Goal: Answer question/provide support: Share knowledge or assist other users

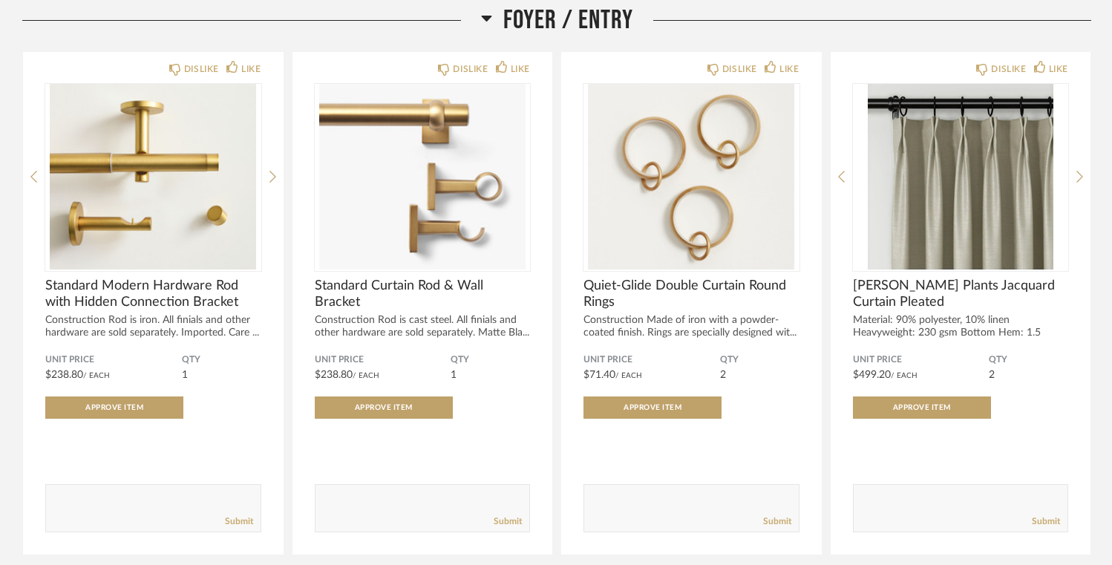
scroll to position [227, 0]
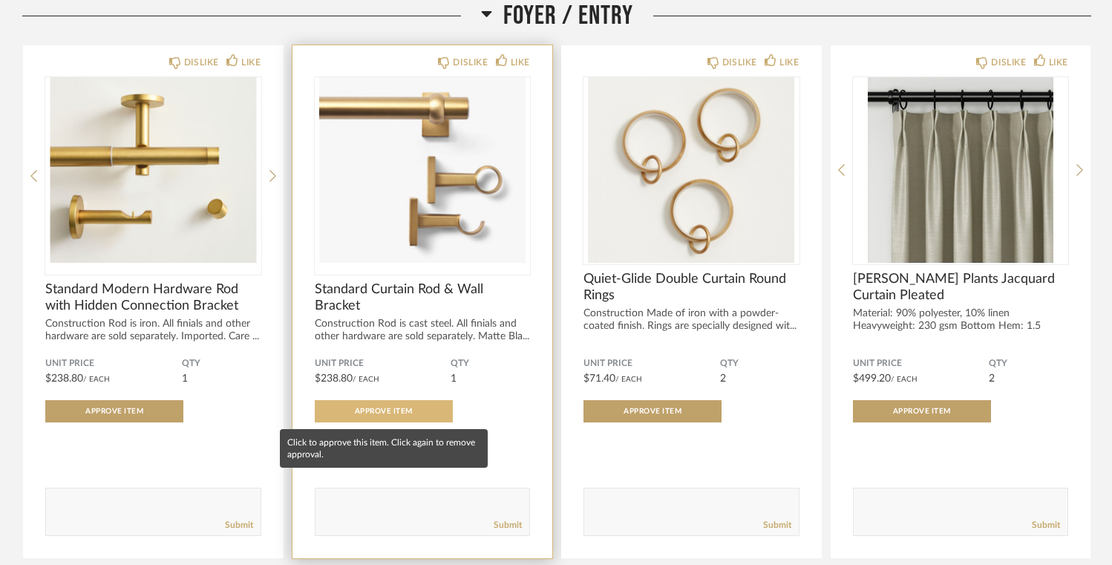
click at [385, 411] on span "Approve Item" at bounding box center [384, 411] width 58 height 7
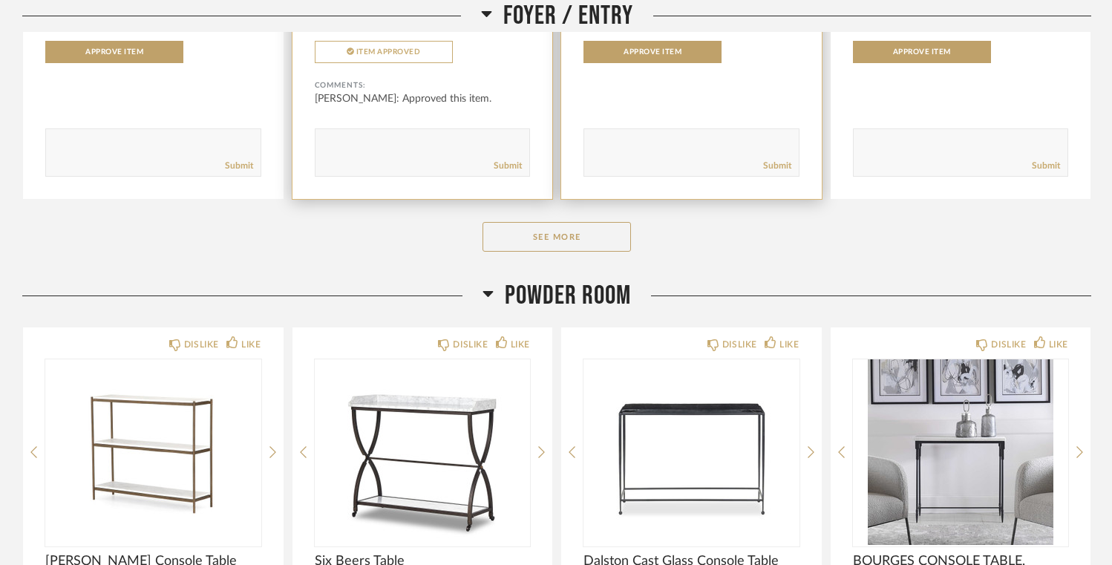
scroll to position [613, 0]
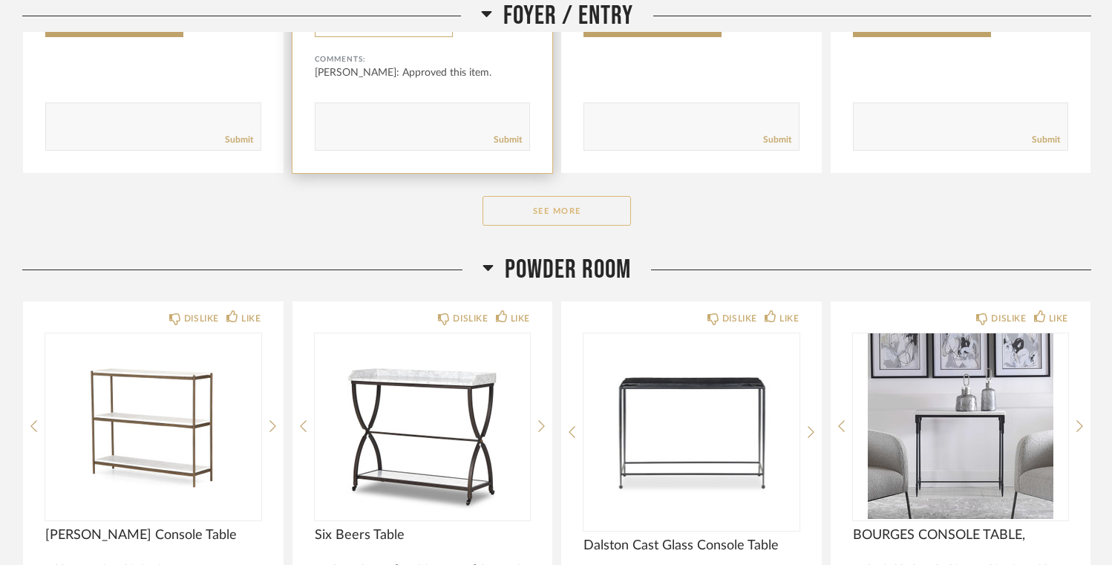
click at [558, 206] on button "See More" at bounding box center [557, 211] width 149 height 30
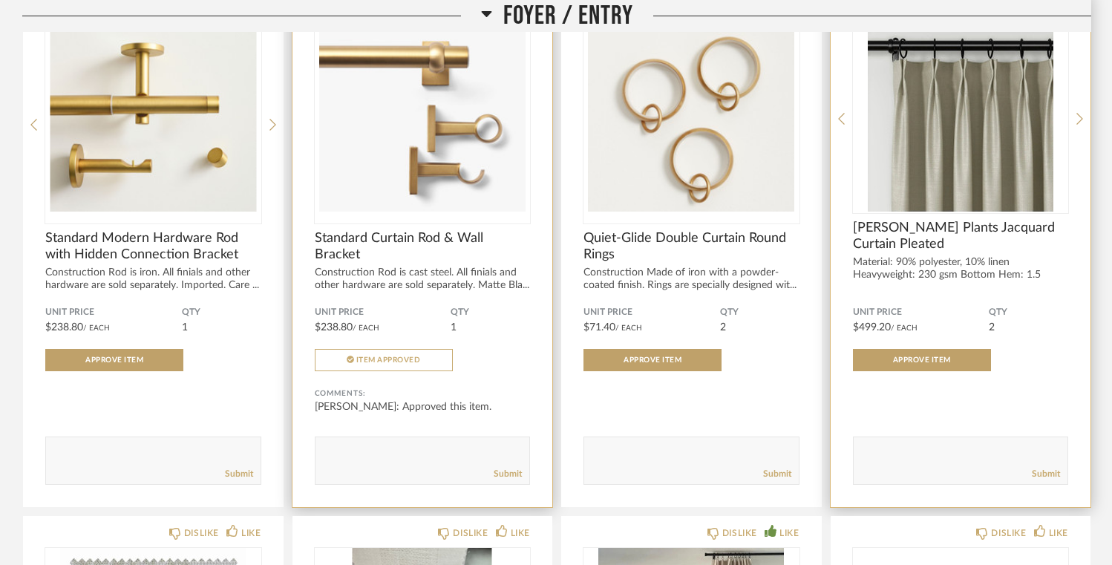
scroll to position [261, 0]
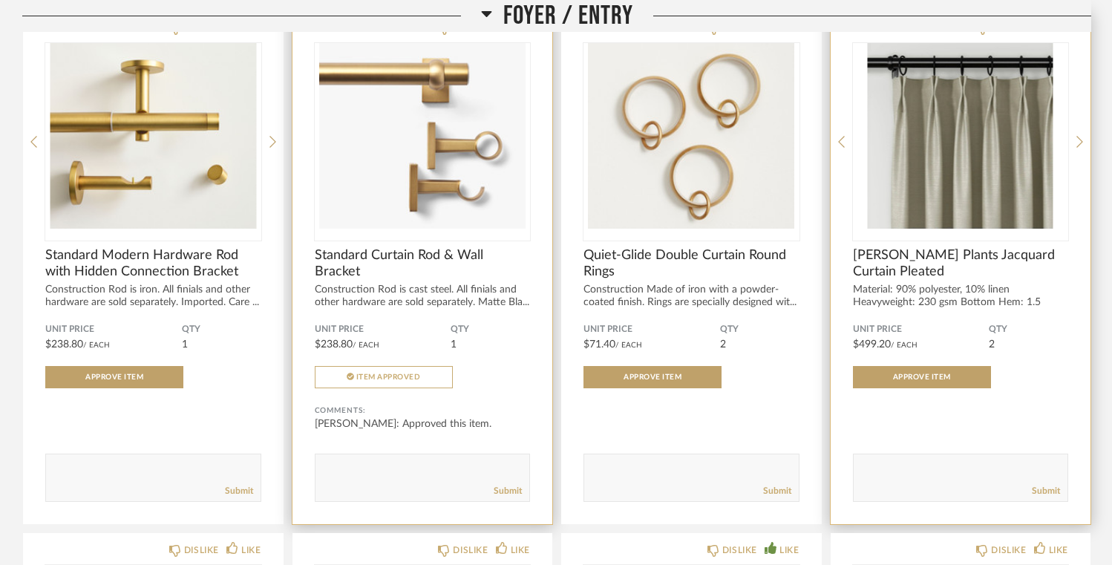
click at [945, 152] on img "0" at bounding box center [961, 136] width 216 height 186
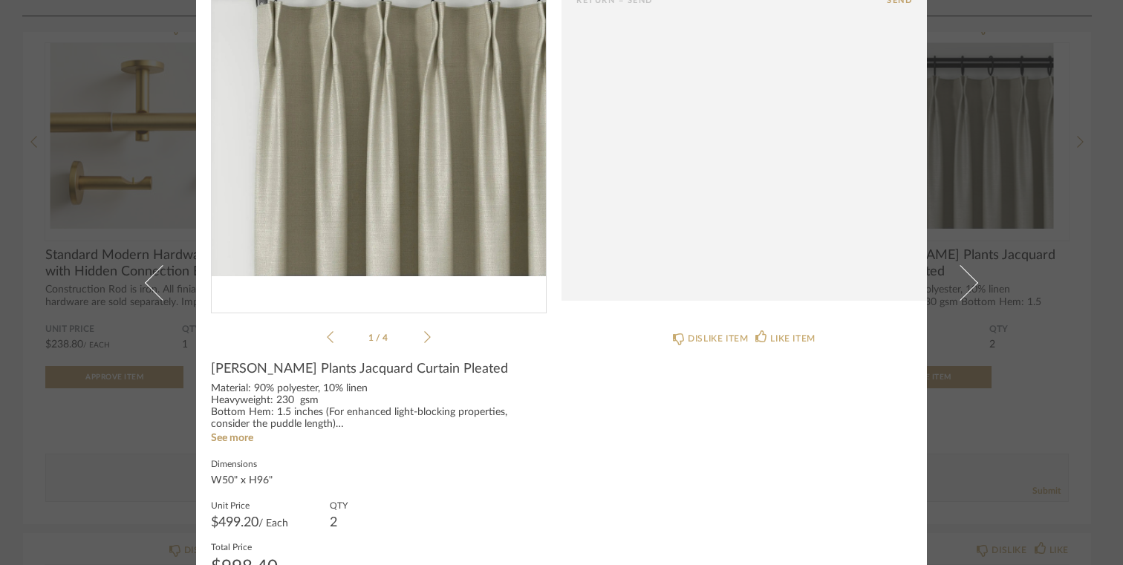
scroll to position [141, 0]
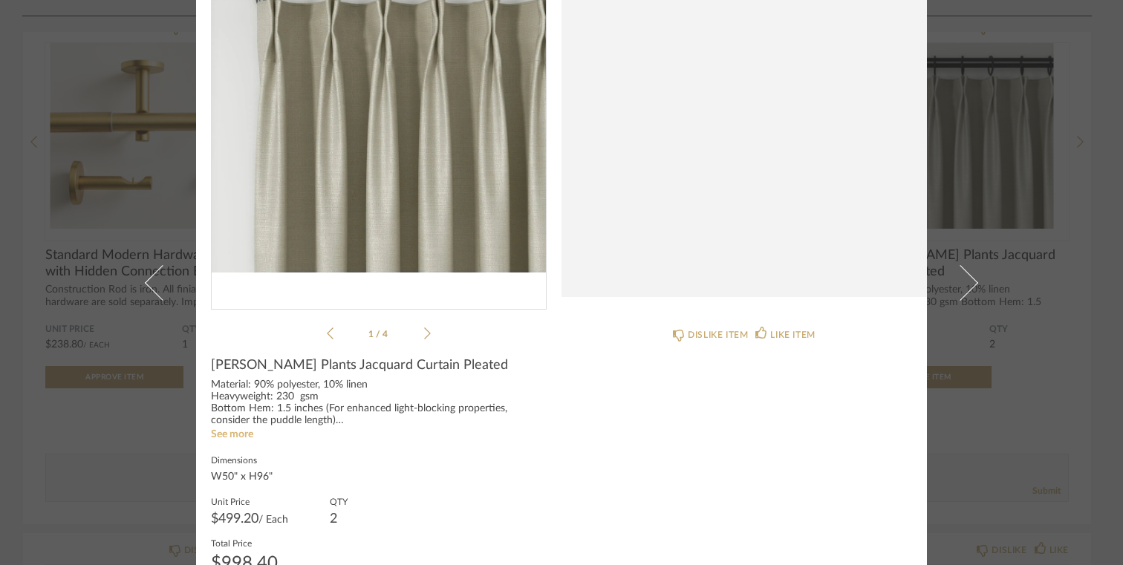
click at [233, 434] on link "See more" at bounding box center [232, 434] width 42 height 10
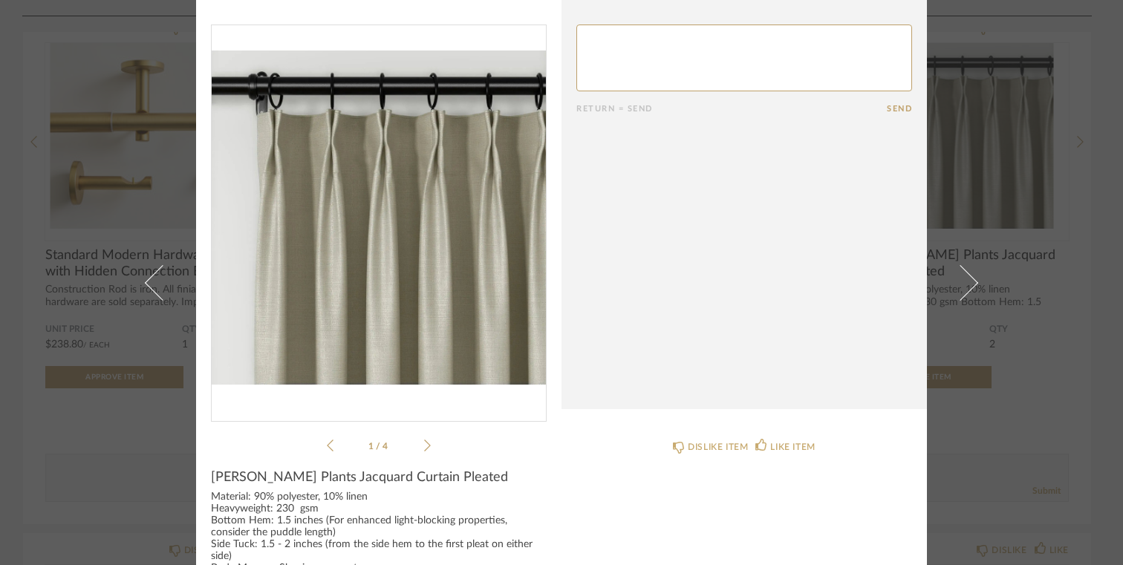
scroll to position [0, 0]
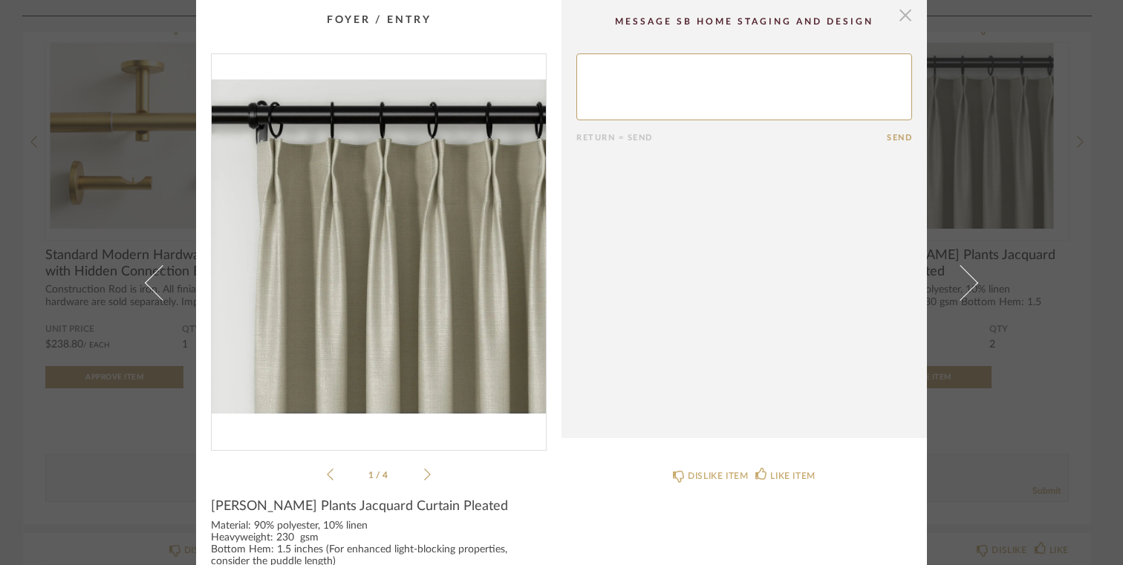
click at [901, 22] on span "button" at bounding box center [905, 15] width 30 height 30
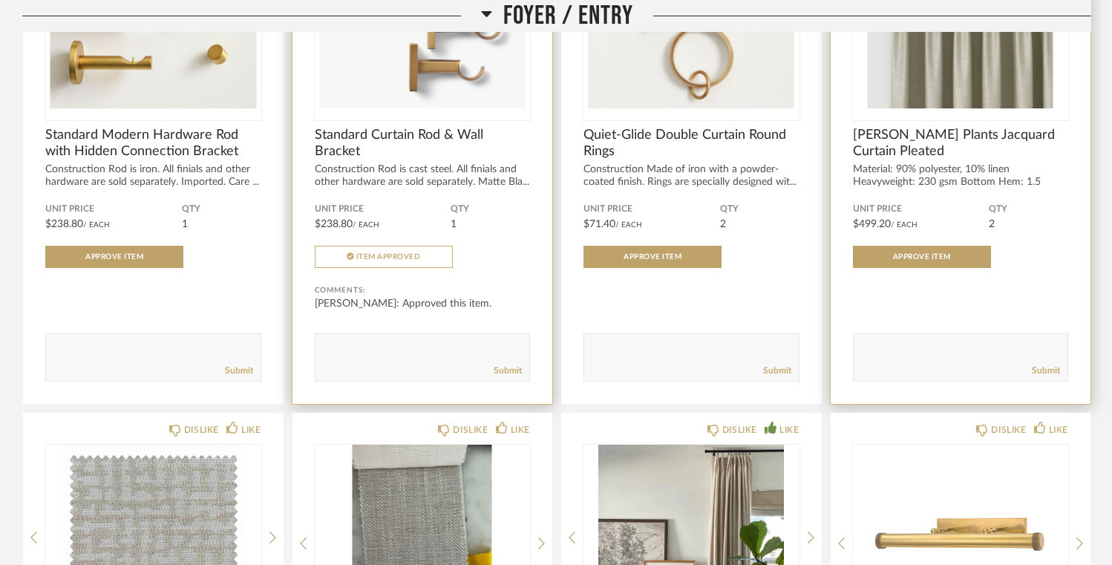
scroll to position [385, 0]
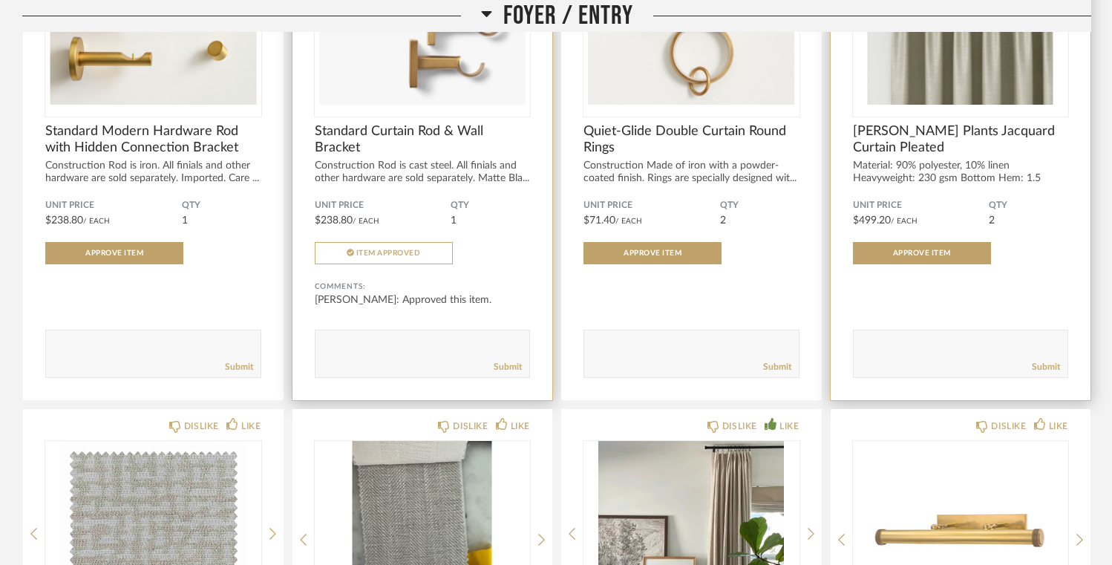
click at [916, 343] on textarea at bounding box center [961, 347] width 215 height 20
type textarea "hey [PERSON_NAME] - is this the pricing for D203-3 Fog? If so, this one is appr…"
click at [1040, 365] on link "Submit" at bounding box center [1046, 367] width 28 height 13
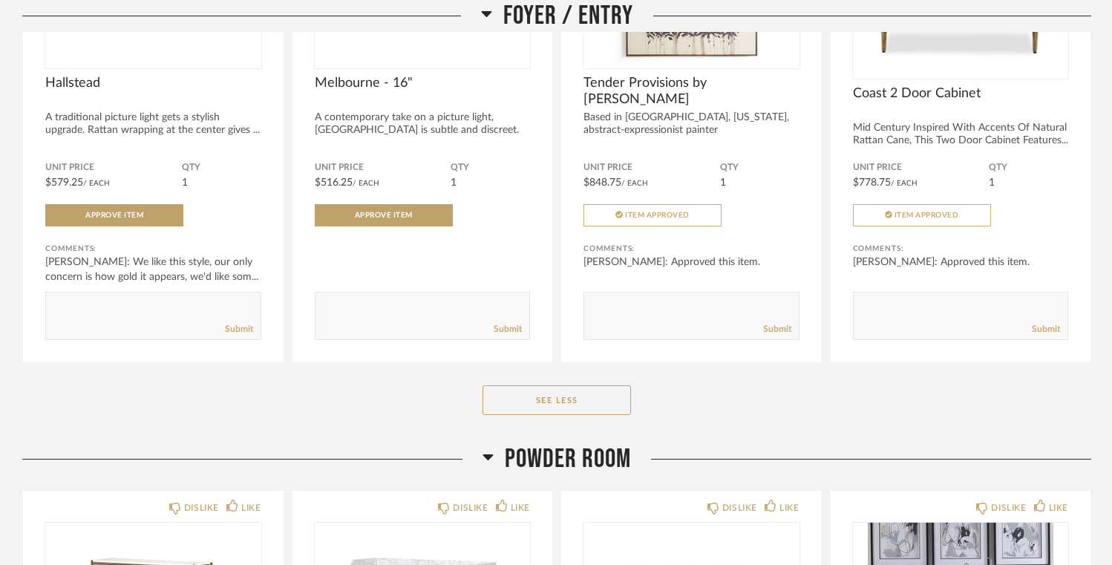
scroll to position [1501, 0]
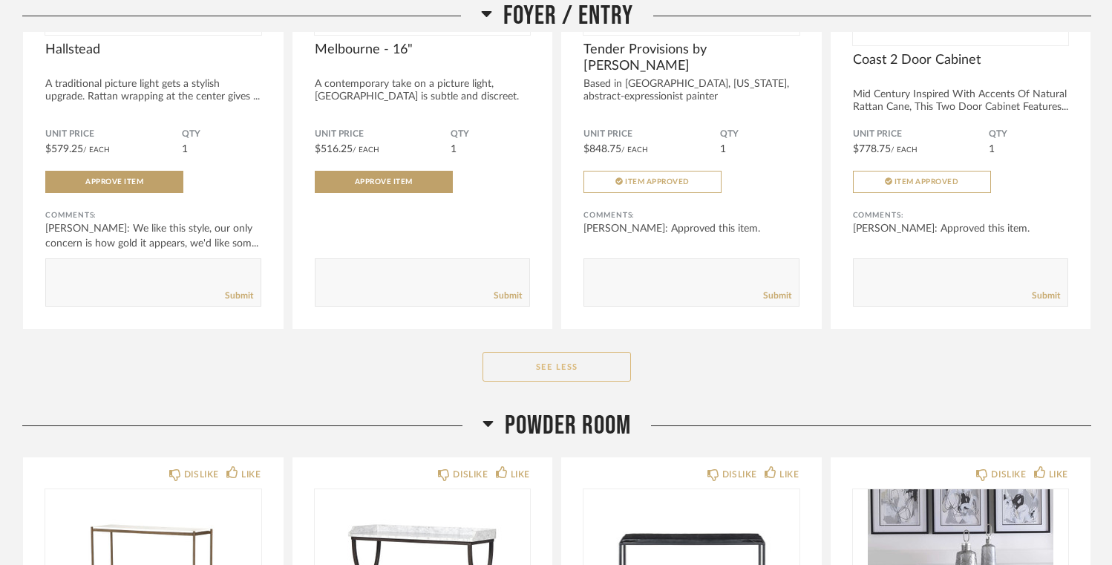
click at [552, 375] on button "See Less" at bounding box center [557, 367] width 149 height 30
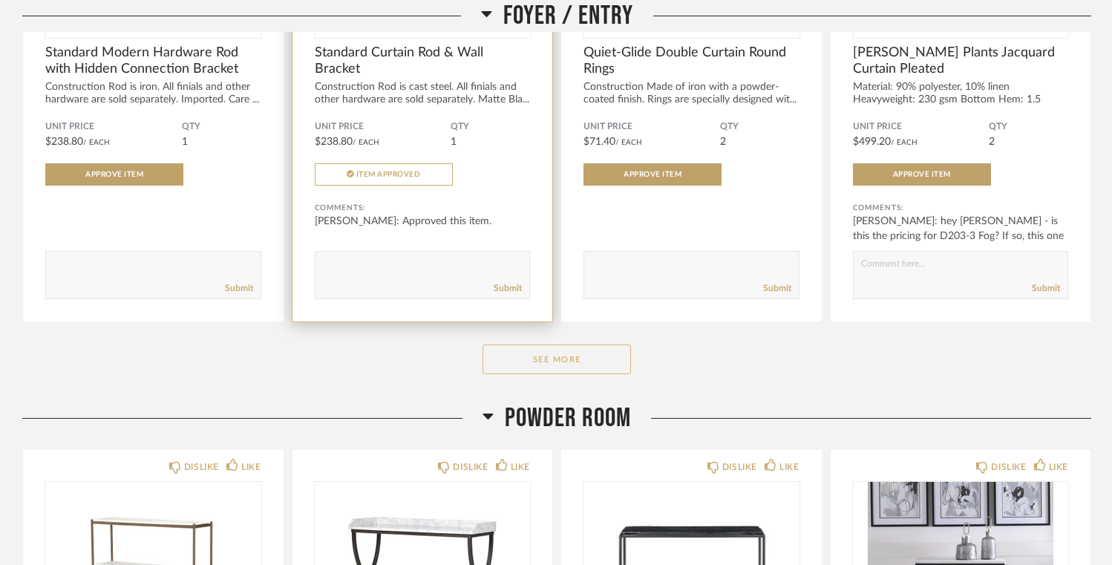
scroll to position [497, 0]
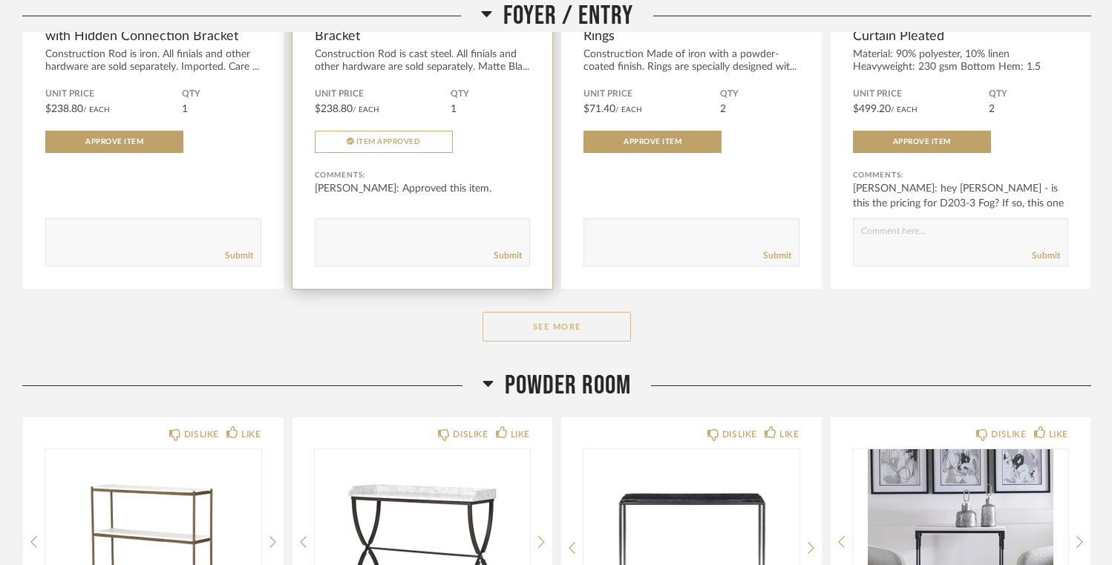
click at [572, 325] on button "See More" at bounding box center [557, 327] width 149 height 30
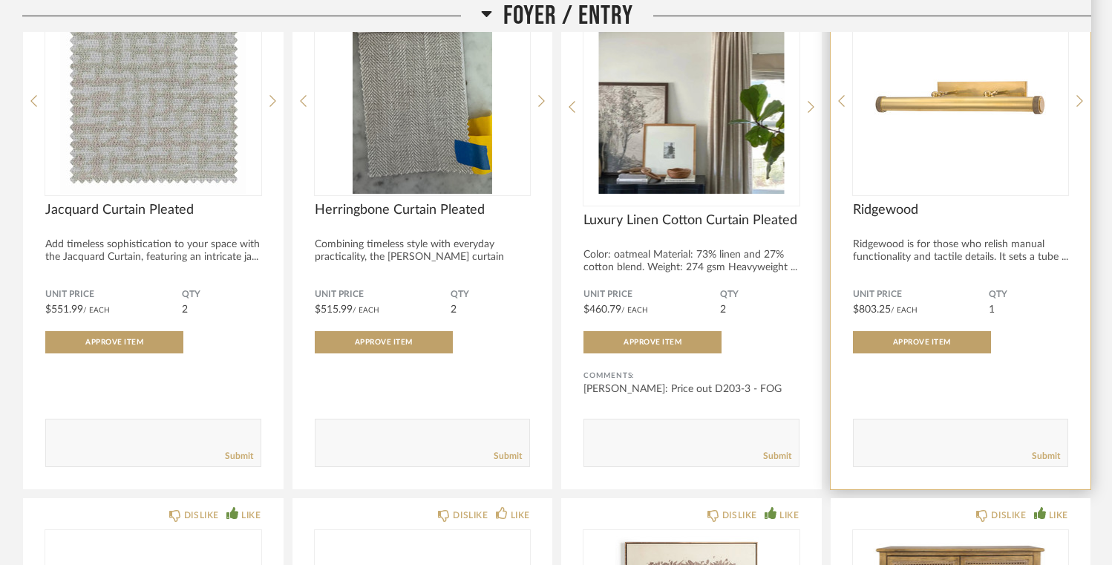
scroll to position [820, 0]
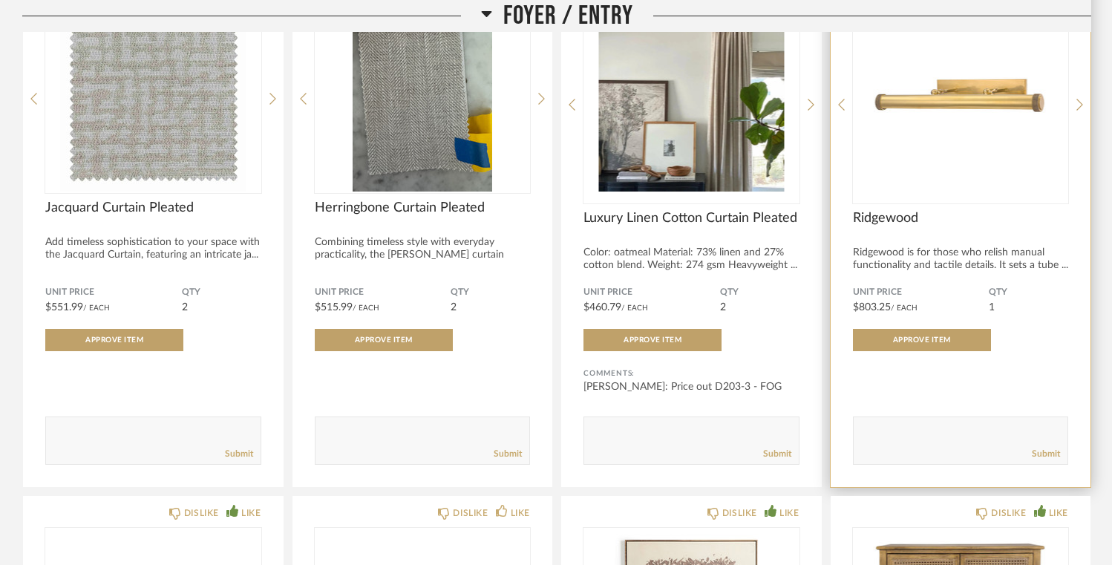
click at [901, 220] on span "Ridgewood" at bounding box center [961, 218] width 216 height 16
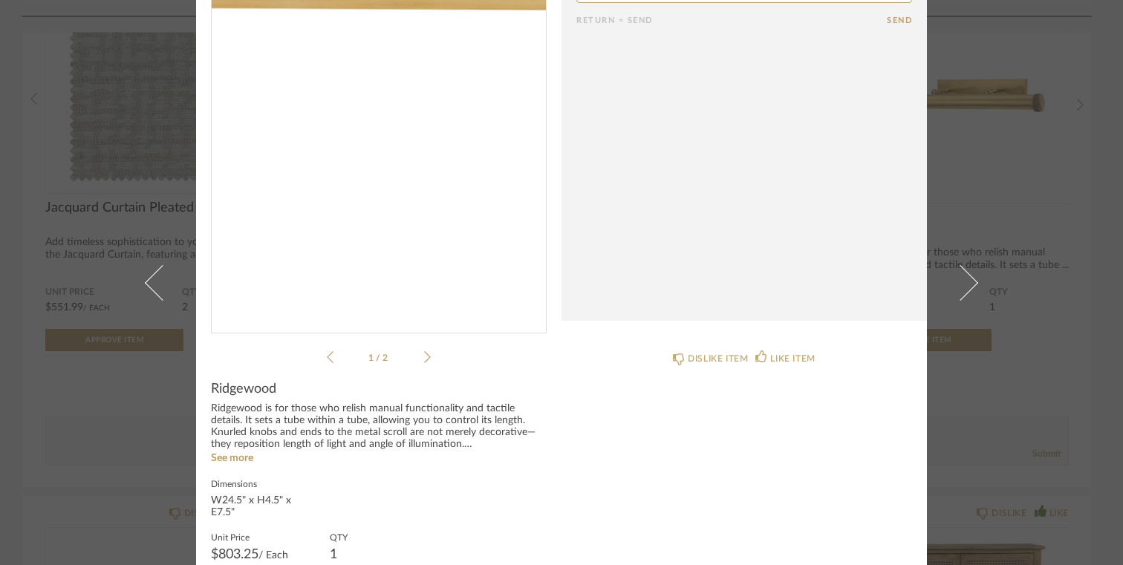
scroll to position [145, 0]
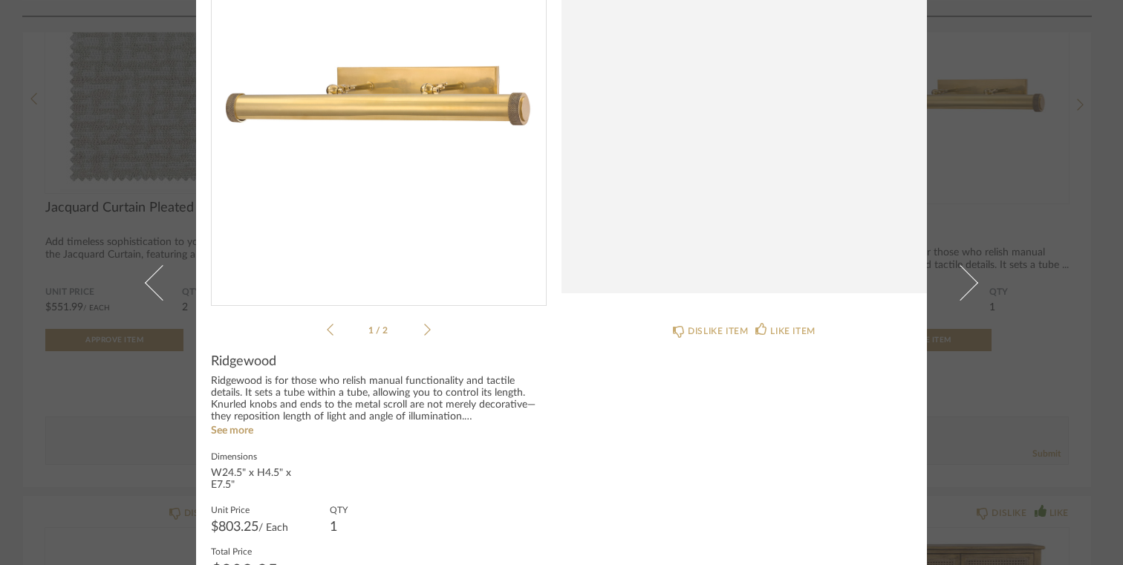
click at [234, 362] on span "Ridgewood" at bounding box center [243, 361] width 65 height 16
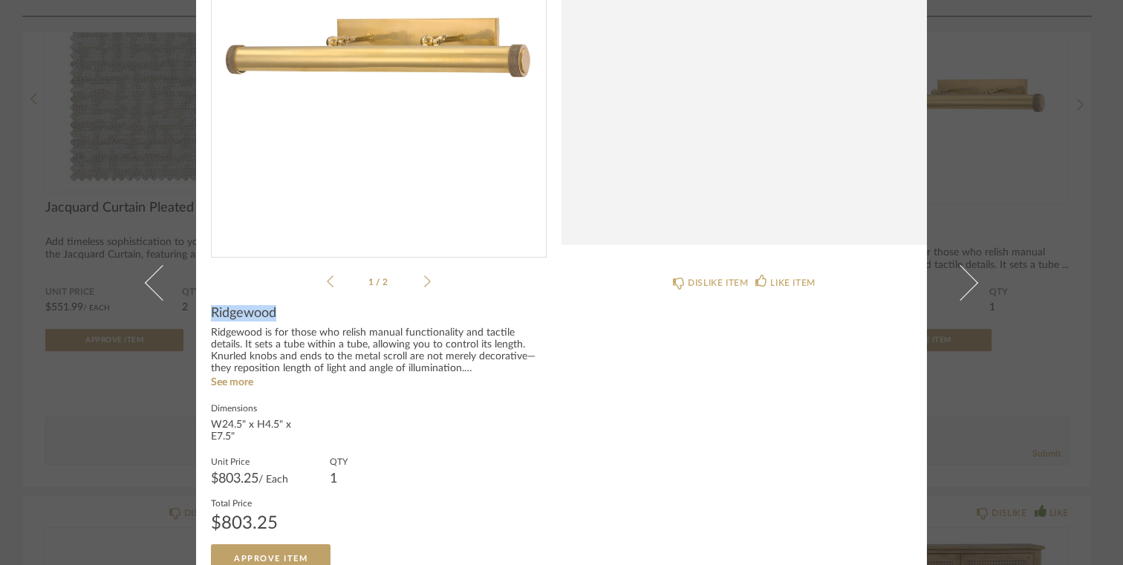
scroll to position [206, 0]
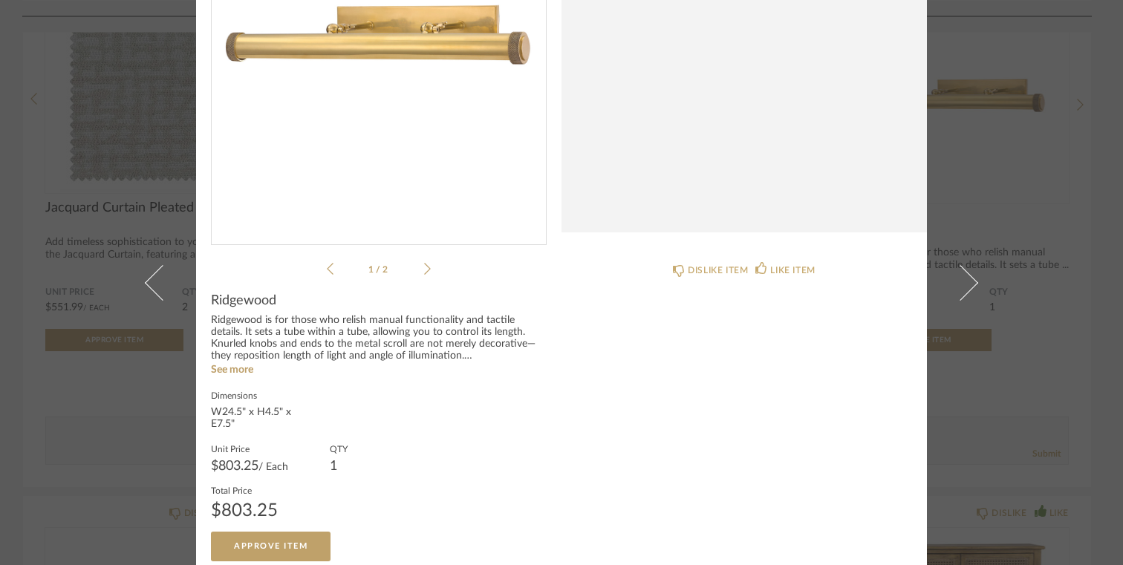
click at [485, 392] on div "Dimensions W24.5" x H4.5" x E7.5"" at bounding box center [379, 410] width 336 height 42
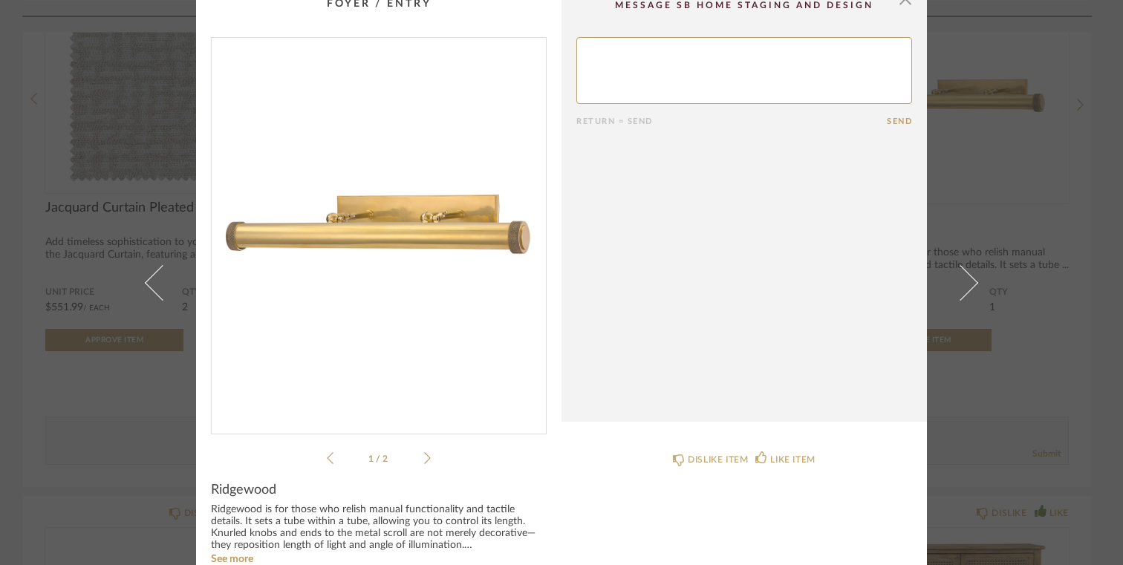
scroll to position [0, 0]
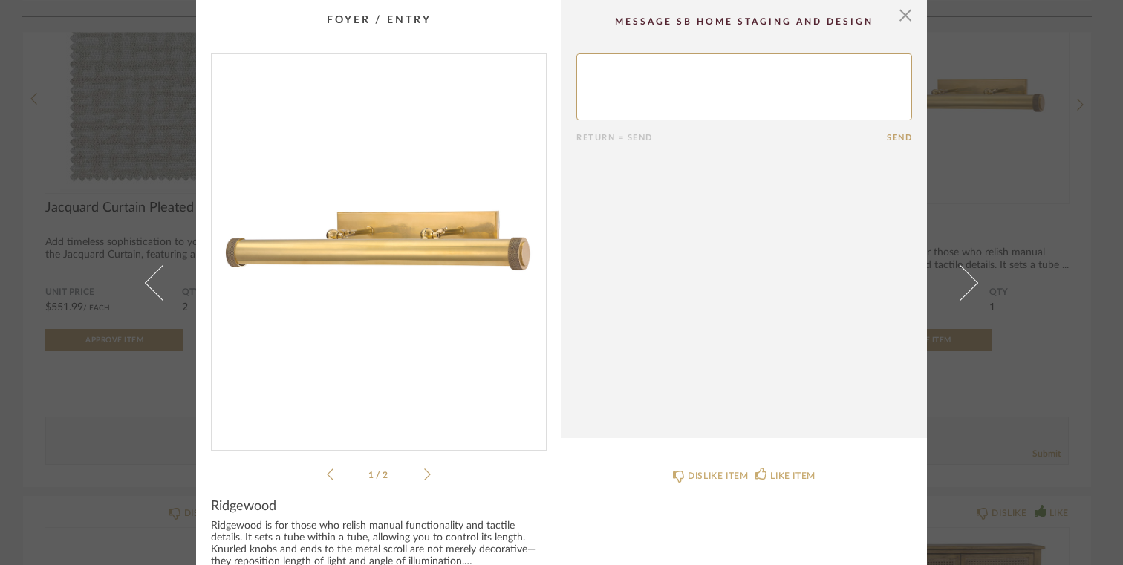
click at [661, 96] on textarea at bounding box center [744, 86] width 336 height 67
paste textarea "[URL][DOMAIN_NAME][PERSON_NAME]"
type textarea "is this the same light? looks like it's on sale/less expensive here: [URL][DOMA…"
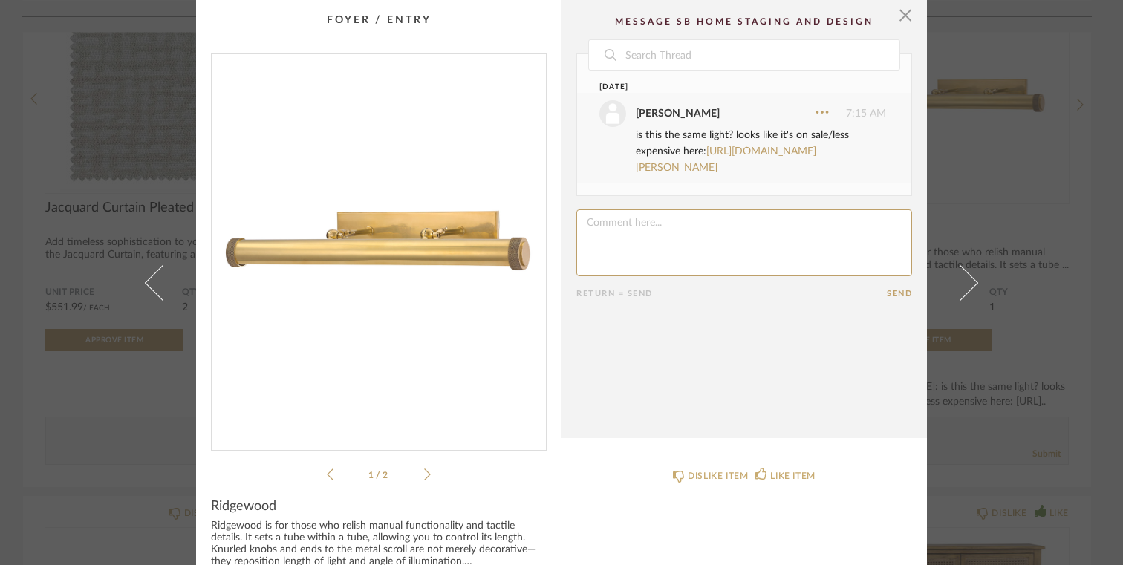
click at [690, 230] on textarea at bounding box center [744, 242] width 336 height 67
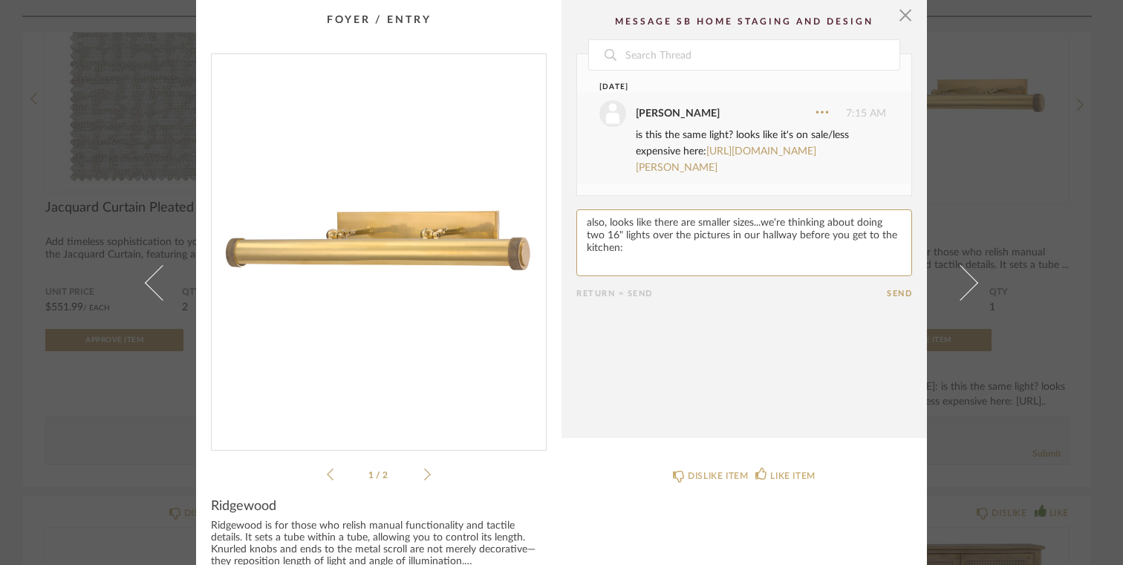
click at [654, 252] on textarea at bounding box center [744, 242] width 336 height 67
paste textarea "[URL][DOMAIN_NAME][PERSON_NAME]"
type textarea "also, looks like there are smaller sizes...we're thinking about doing two 16" l…"
click at [892, 292] on button "Send" at bounding box center [899, 294] width 25 height 10
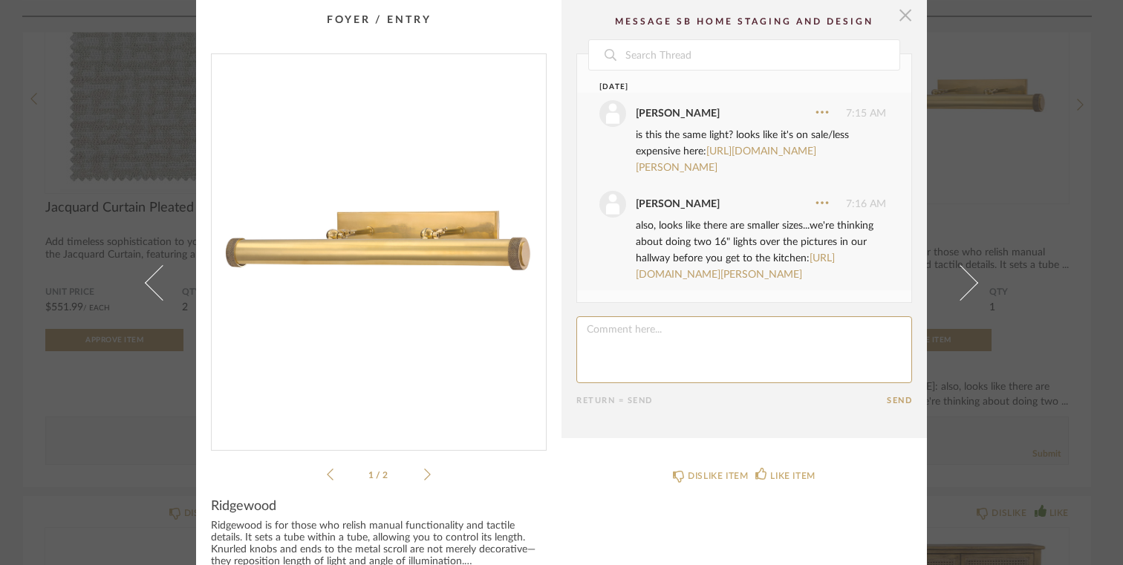
click at [904, 20] on span "button" at bounding box center [905, 15] width 30 height 30
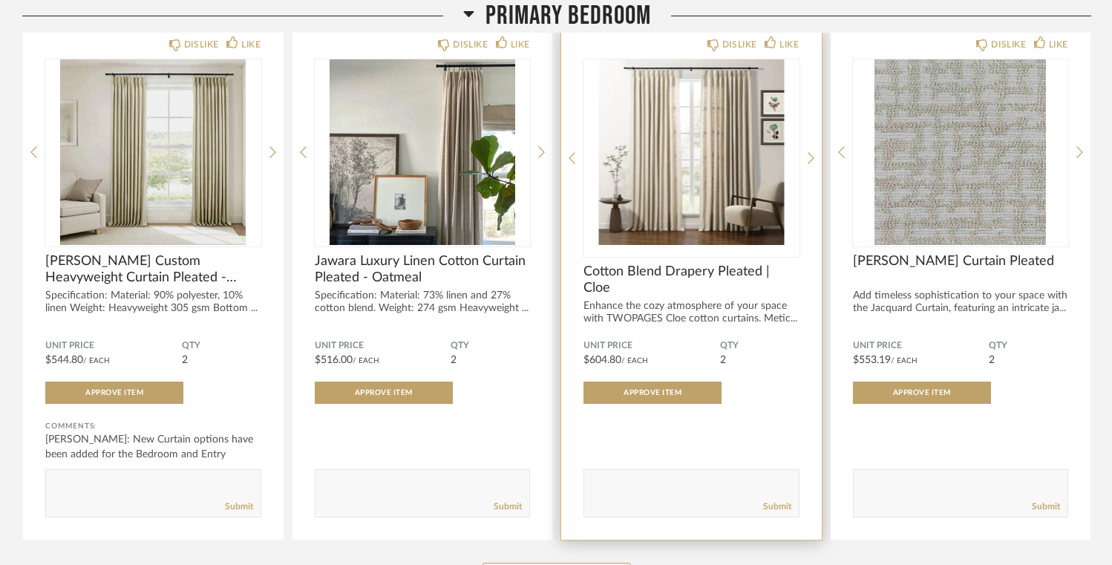
scroll to position [3217, 0]
